Goal: Transaction & Acquisition: Purchase product/service

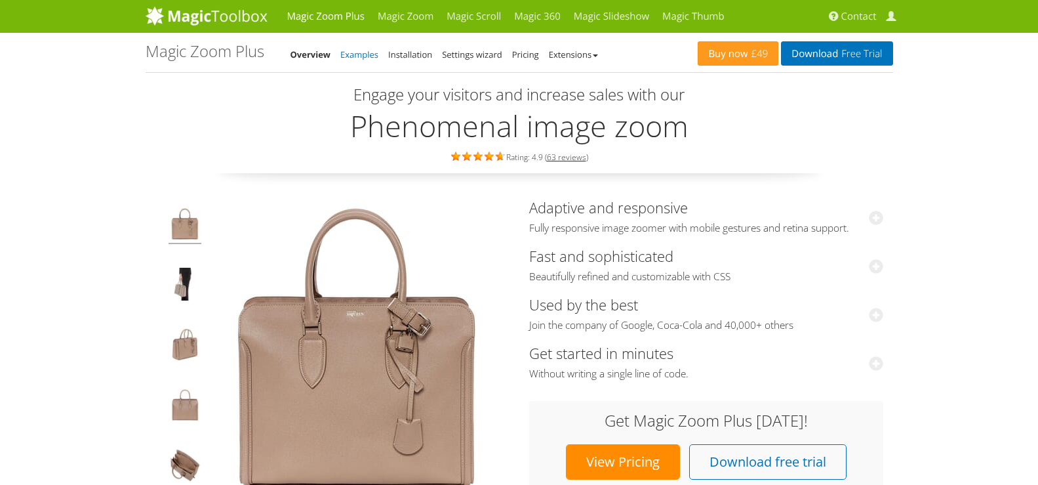
click at [376, 54] on link "Examples" at bounding box center [359, 55] width 38 height 12
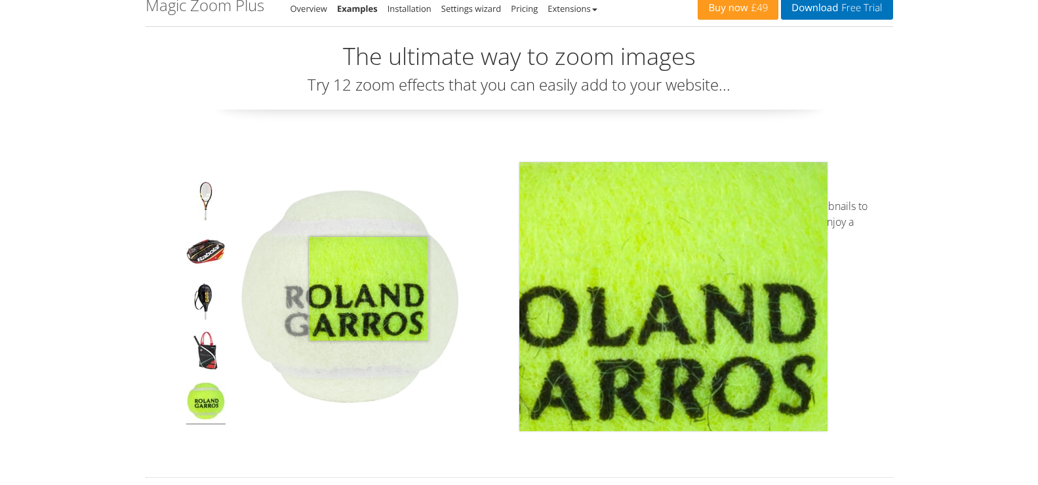
scroll to position [66, 0]
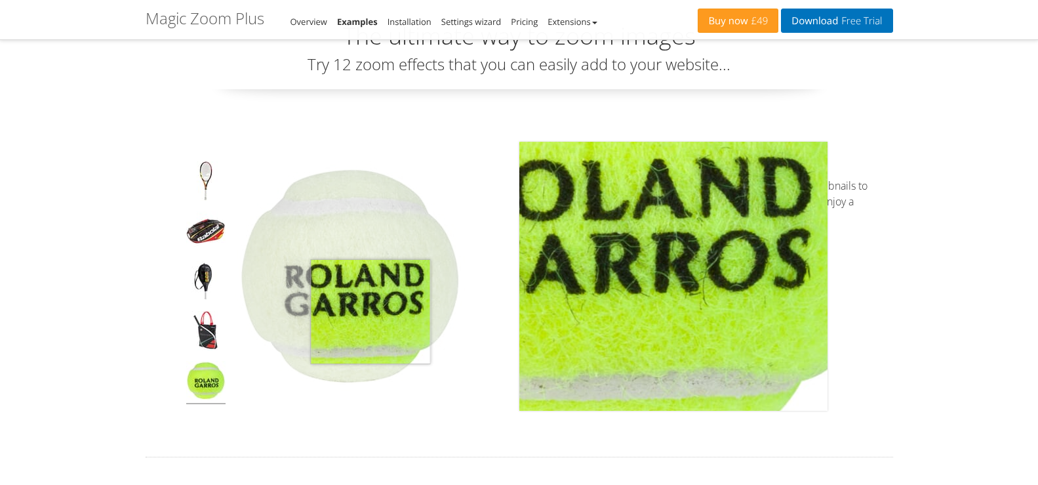
click at [370, 311] on img at bounding box center [349, 275] width 229 height 229
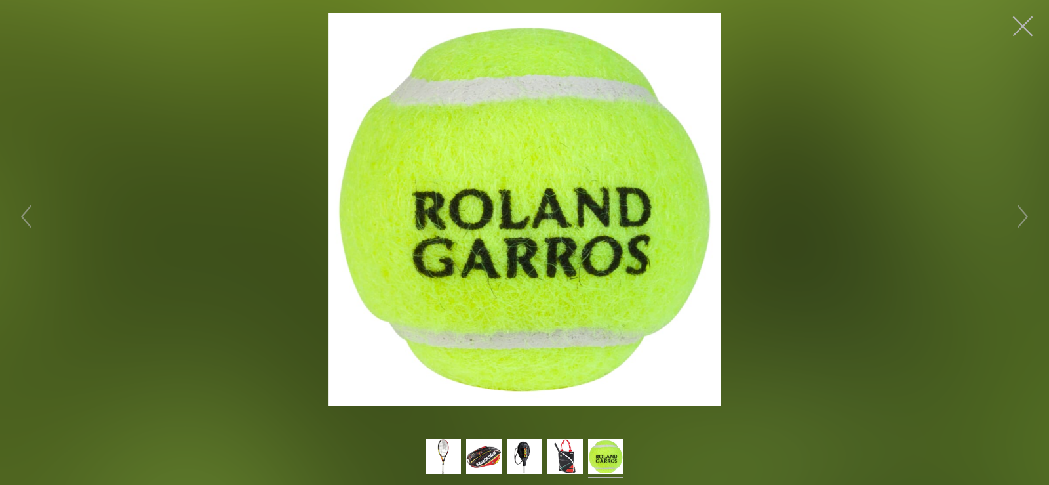
click at [1027, 30] on button "button" at bounding box center [1022, 26] width 39 height 39
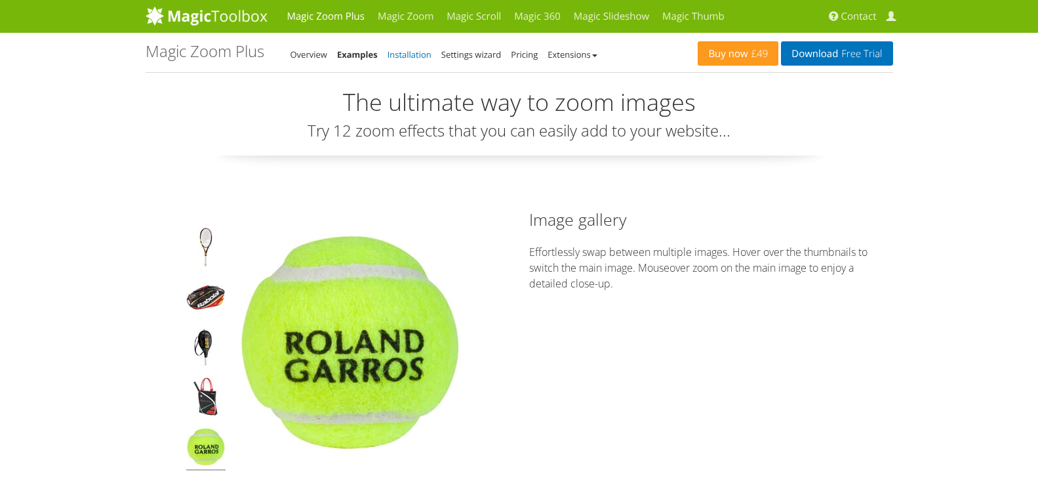
click at [420, 58] on link "Installation" at bounding box center [410, 55] width 44 height 12
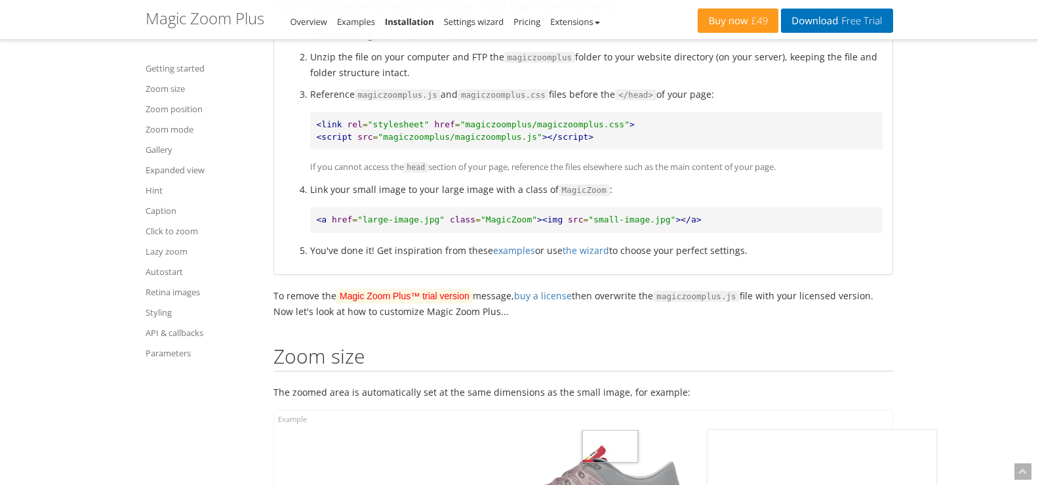
scroll to position [852, 0]
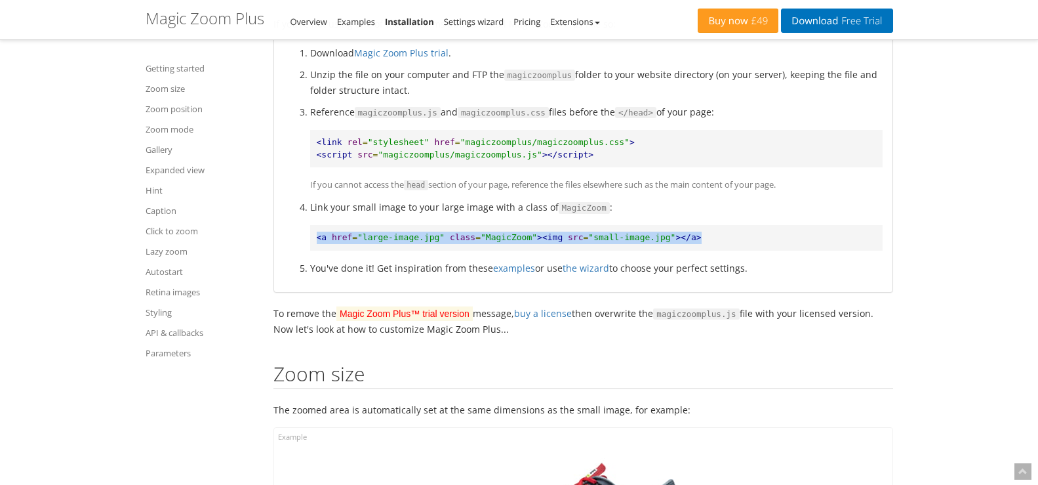
drag, startPoint x: 304, startPoint y: 237, endPoint x: 721, endPoint y: 228, distance: 416.5
click at [717, 226] on ol "Download Magic Zoom Plus trial . Unzip the file on your computer and FTP the ma…" at bounding box center [583, 160] width 599 height 230
click at [726, 241] on pre "<a href = "large-image.jpg" class = "MagicZoom" ><img src = "small-image.jpg" >…" at bounding box center [596, 238] width 572 height 26
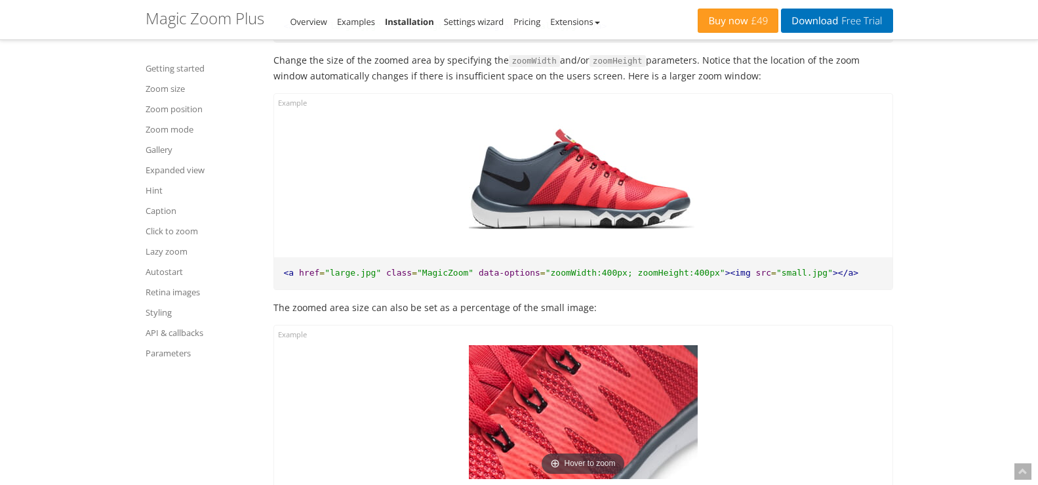
scroll to position [1508, 0]
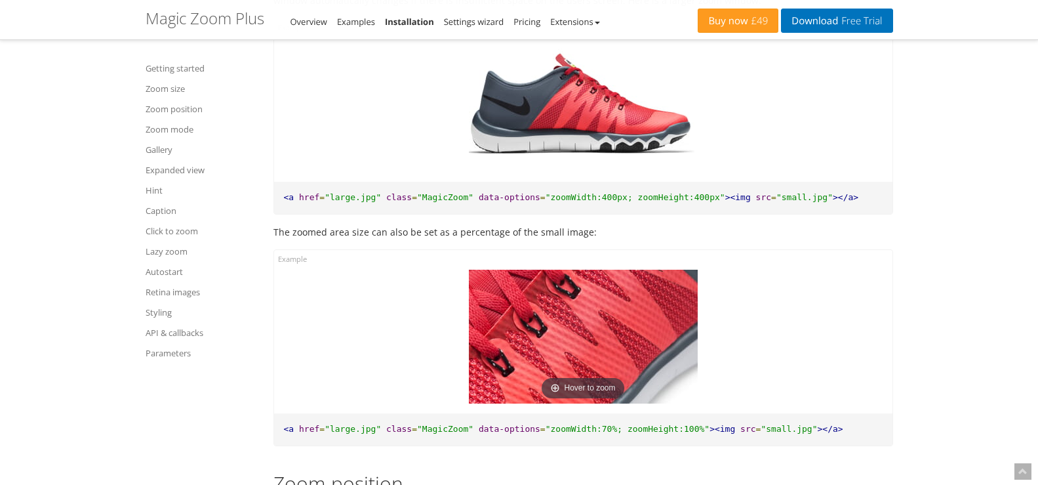
drag, startPoint x: 296, startPoint y: 234, endPoint x: 692, endPoint y: 237, distance: 395.4
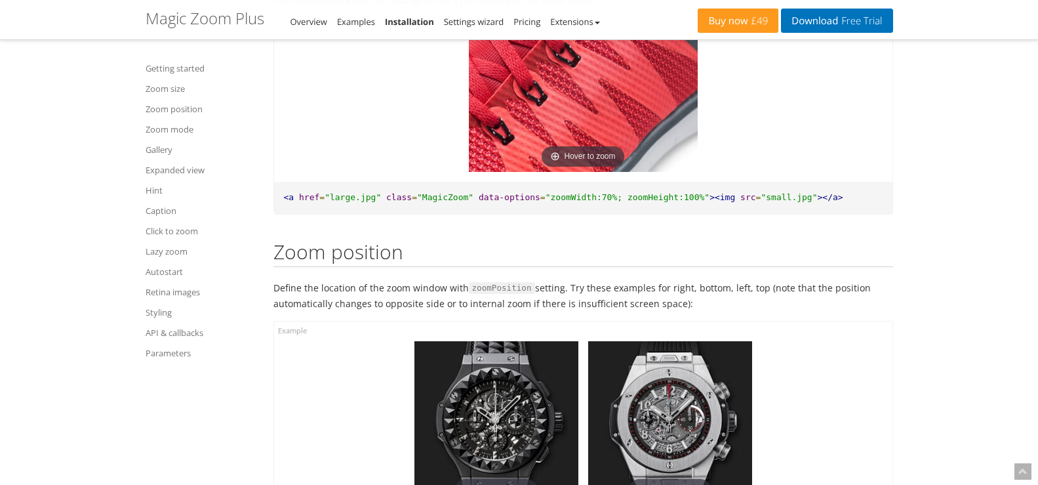
scroll to position [0, 0]
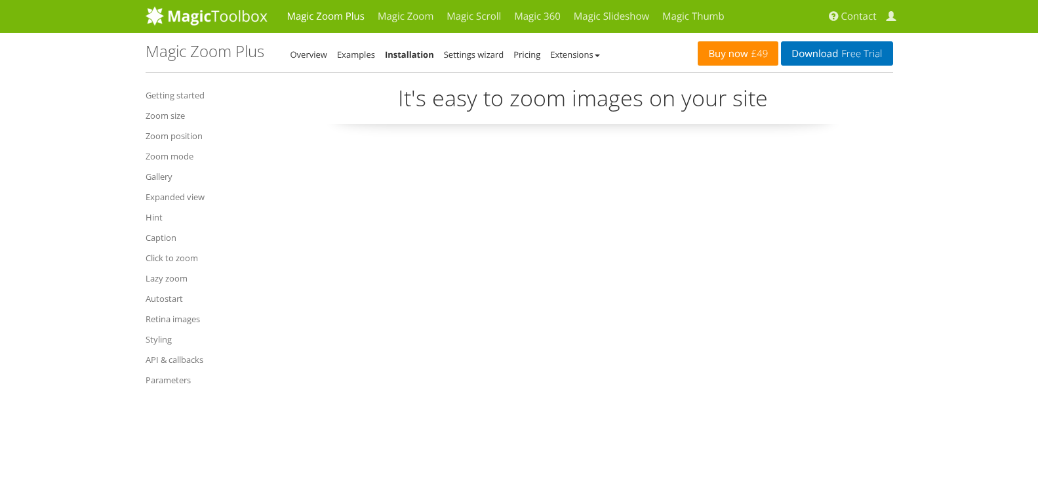
click at [744, 55] on link "Buy now £49" at bounding box center [738, 53] width 81 height 24
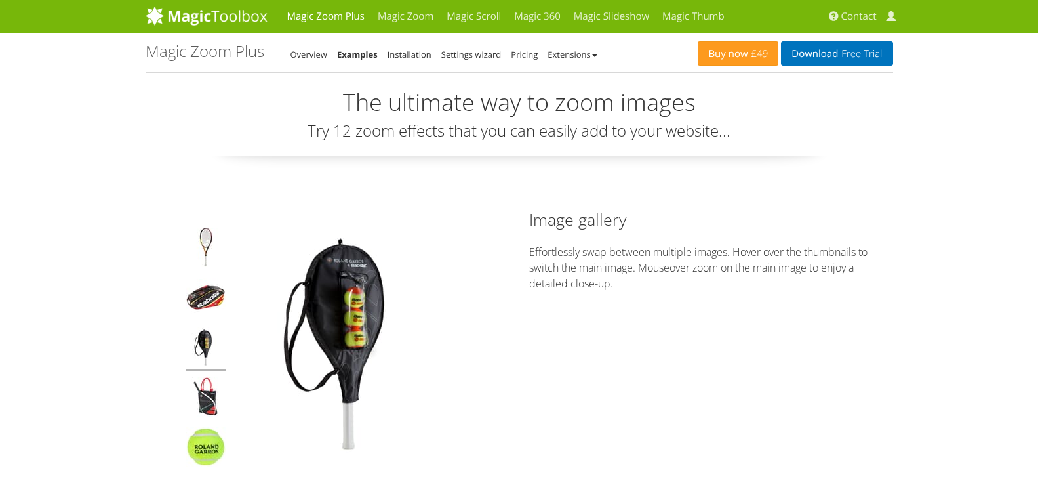
click at [214, 372] on div at bounding box center [206, 352] width 46 height 249
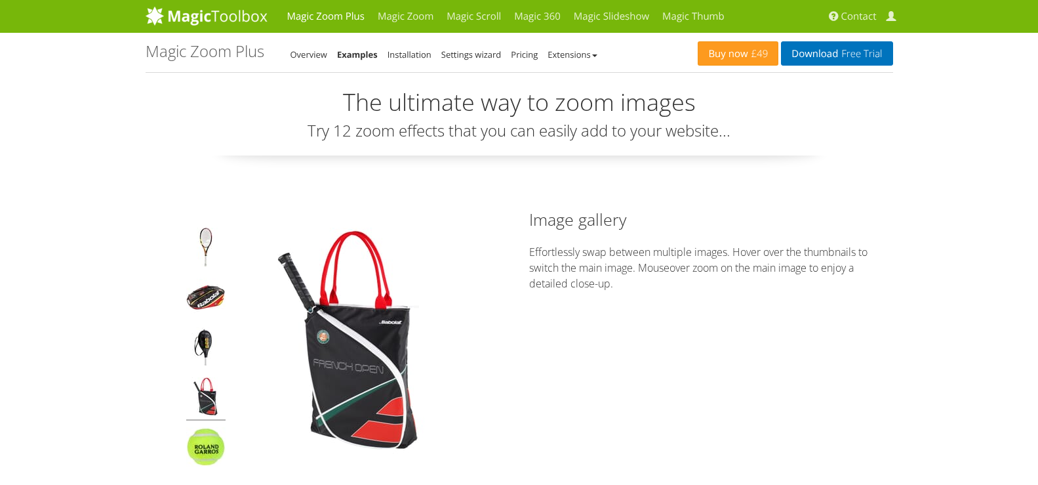
click at [204, 403] on img at bounding box center [205, 398] width 39 height 43
